Goal: Transaction & Acquisition: Purchase product/service

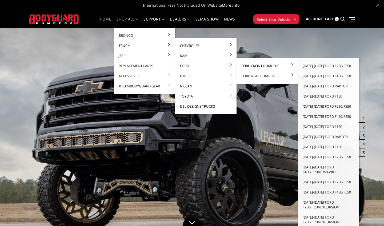
click at [243, 67] on link "Ford Front Bumpers" at bounding box center [267, 66] width 57 height 10
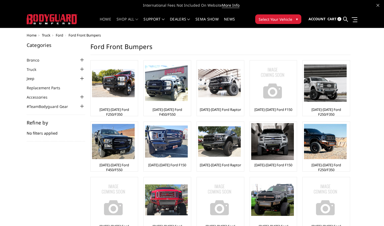
click at [108, 19] on link "Home" at bounding box center [105, 22] width 11 height 10
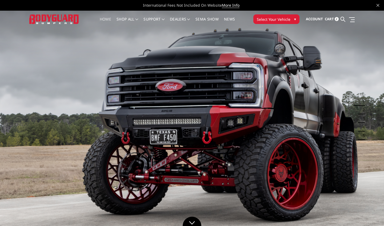
click at [291, 17] on button "Select Your Vehicle ▾" at bounding box center [277, 19] width 46 height 10
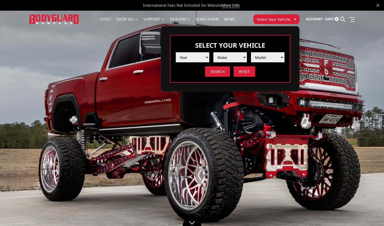
select select "yr_2025"
select select "mk_ford"
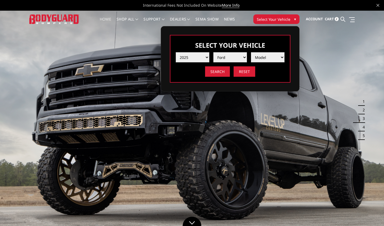
select select "md_f250-f350"
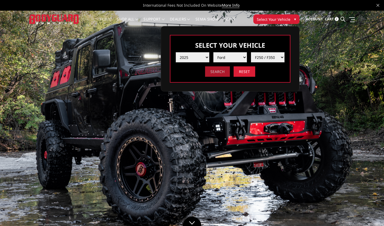
click at [226, 72] on input "Search" at bounding box center [217, 71] width 25 height 10
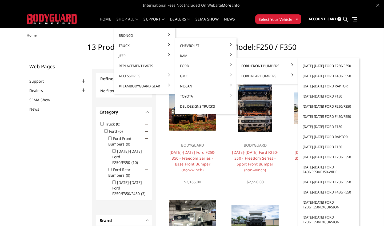
click at [315, 66] on link "[DATE]-[DATE] Ford F250/F350" at bounding box center [328, 66] width 57 height 10
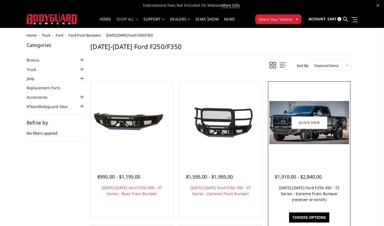
click at [295, 197] on link "[DATE]-[DATE] Ford F250-350 - T2 Series - Extreme Front Bumper (receiver or win…" at bounding box center [309, 194] width 61 height 17
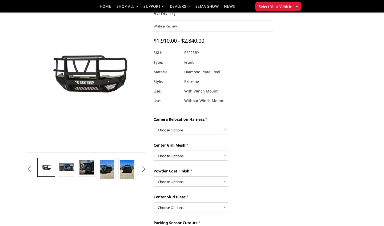
scroll to position [33, 0]
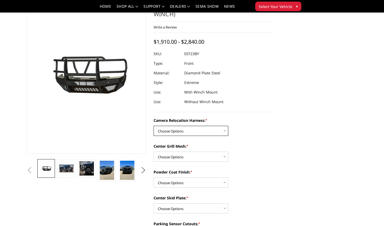
select select "3753"
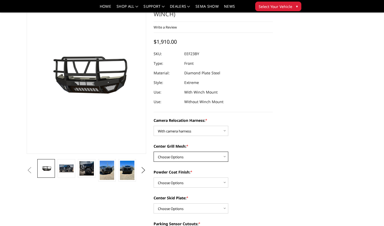
select select "3751"
click at [69, 168] on img at bounding box center [66, 169] width 14 height 8
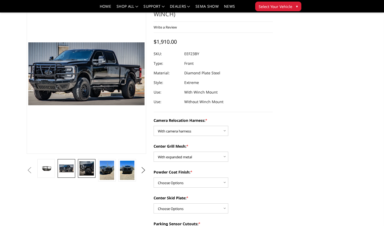
click at [82, 170] on img at bounding box center [87, 169] width 14 height 14
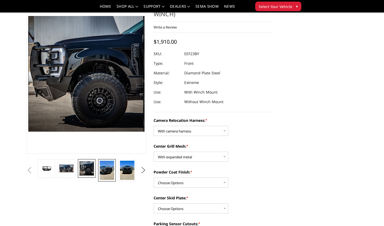
click at [103, 171] on img at bounding box center [107, 170] width 14 height 19
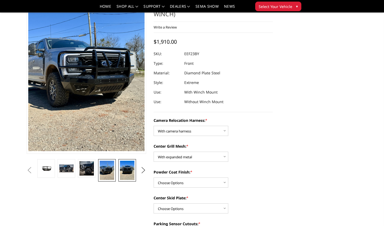
click at [125, 173] on img at bounding box center [127, 170] width 14 height 19
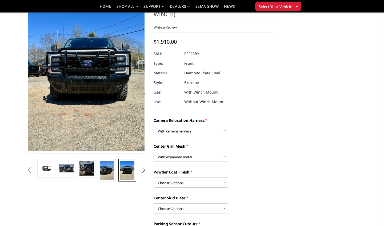
click at [142, 172] on button "Next" at bounding box center [143, 171] width 8 height 8
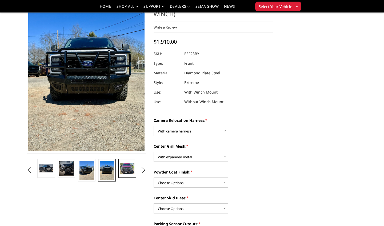
click at [128, 170] on img at bounding box center [127, 168] width 14 height 11
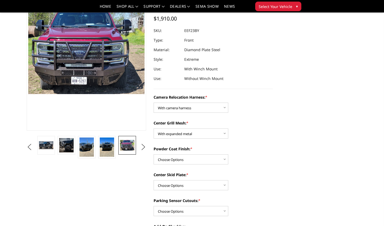
scroll to position [60, 0]
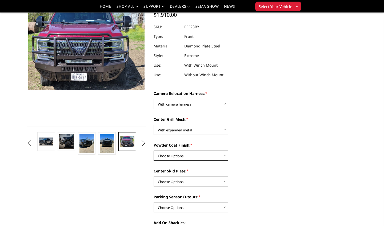
select select "3750"
click at [106, 144] on img at bounding box center [107, 143] width 14 height 19
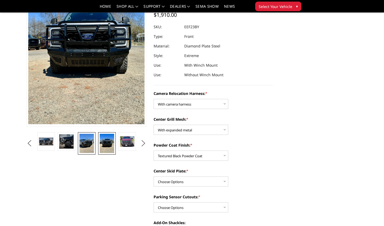
click at [89, 144] on img at bounding box center [87, 143] width 14 height 19
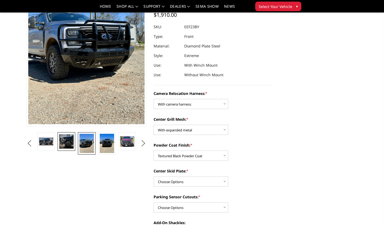
click at [66, 142] on img at bounding box center [66, 142] width 14 height 14
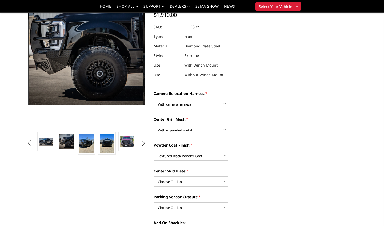
click at [33, 140] on button "Previous" at bounding box center [29, 144] width 8 height 8
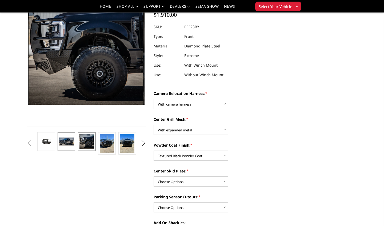
click at [65, 144] on img at bounding box center [66, 142] width 14 height 8
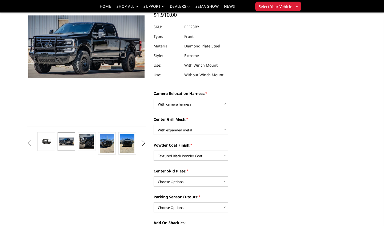
click at [33, 141] on button "Previous" at bounding box center [29, 144] width 8 height 8
click at [33, 147] on button "Previous" at bounding box center [29, 144] width 8 height 8
click at [33, 143] on button "Previous" at bounding box center [29, 144] width 8 height 8
click at [33, 142] on button "Previous" at bounding box center [29, 144] width 8 height 8
click at [82, 144] on img at bounding box center [87, 142] width 14 height 14
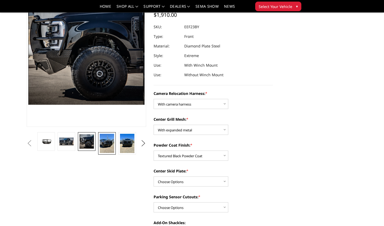
click at [107, 142] on img at bounding box center [107, 143] width 14 height 19
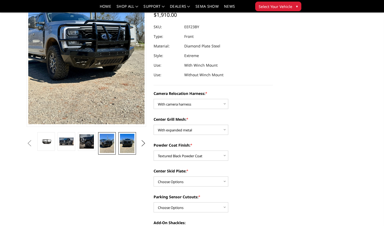
click at [130, 145] on img at bounding box center [127, 143] width 14 height 19
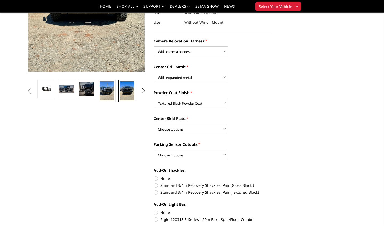
scroll to position [115, 0]
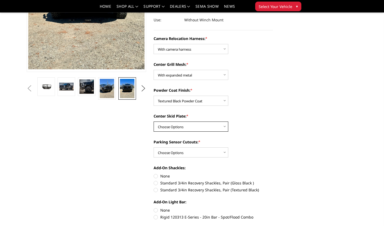
select select "3745"
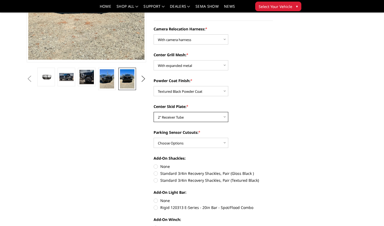
scroll to position [125, 0]
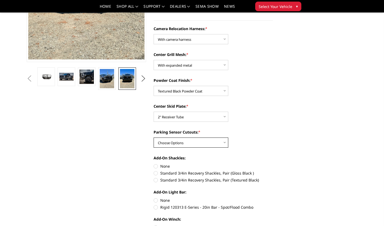
select select "3744"
click at [156, 180] on label "Standard 3/4in Recovery Shackles, Pair (Textured Black)" at bounding box center [214, 181] width 120 height 6
click at [273, 171] on input "Standard 3/4in Recovery Shackles, Pair (Textured Black)" at bounding box center [273, 171] width 0 height 0
radio input "true"
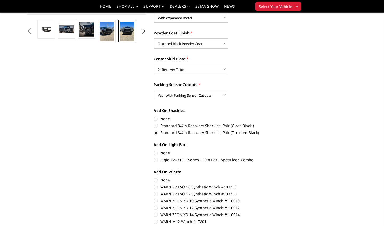
scroll to position [174, 0]
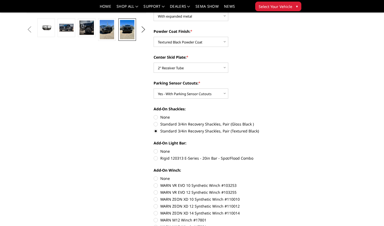
click at [157, 159] on label "Rigid 120313 E-Series - 20in Bar - Spot/Flood Combo" at bounding box center [214, 159] width 120 height 6
click at [273, 149] on input "Rigid 120313 E-Series - 20in Bar - Spot/Flood Combo" at bounding box center [273, 149] width 0 height 0
radio input "true"
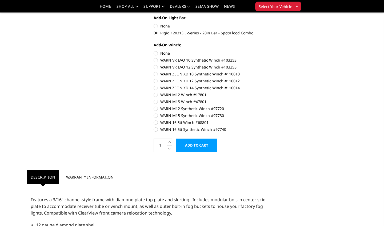
scroll to position [301, 0]
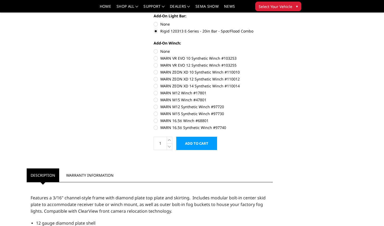
click at [210, 146] on input "Add to Cart" at bounding box center [196, 143] width 41 height 13
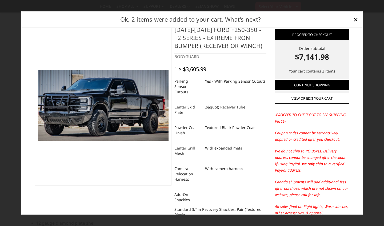
scroll to position [9, 0]
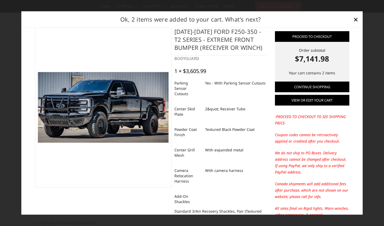
click at [308, 104] on link "View or edit your cart" at bounding box center [312, 100] width 74 height 11
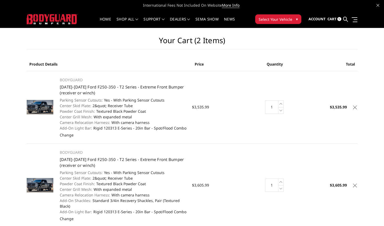
click at [355, 107] on icon at bounding box center [356, 108] width 4 height 4
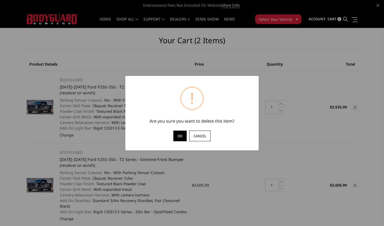
click at [182, 135] on button "OK" at bounding box center [180, 136] width 13 height 11
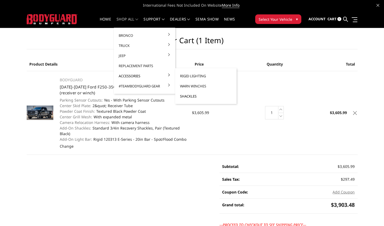
click at [189, 97] on link "Shackles" at bounding box center [206, 96] width 57 height 10
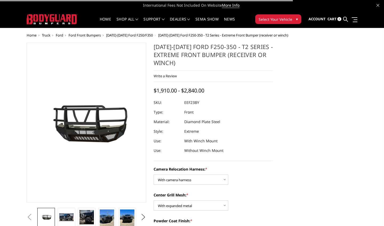
select select "3753"
select select "3751"
select select "3750"
select select "3745"
select select "3744"
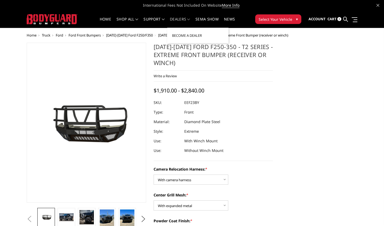
click at [190, 19] on span at bounding box center [188, 19] width 3 height 3
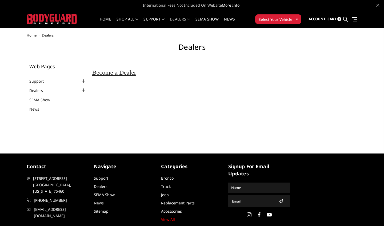
click at [84, 81] on div at bounding box center [84, 81] width 6 height 6
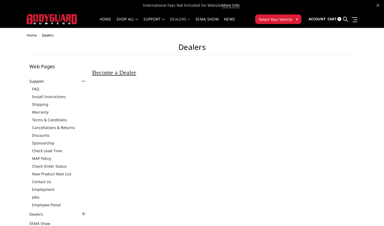
click at [85, 82] on div at bounding box center [84, 81] width 6 height 6
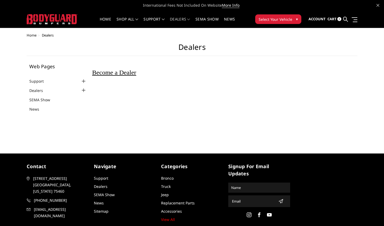
click at [108, 73] on span "Become a Dealer" at bounding box center [114, 72] width 44 height 7
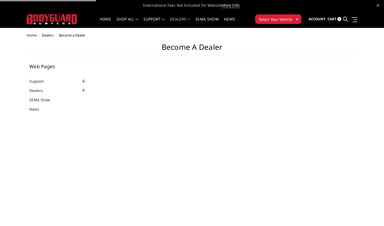
select select "US"
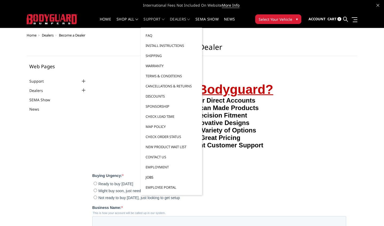
click at [150, 178] on link "Jobs" at bounding box center [171, 177] width 57 height 10
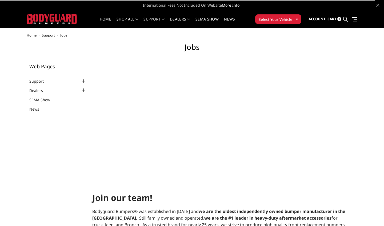
select select "US"
